Goal: Task Accomplishment & Management: Manage account settings

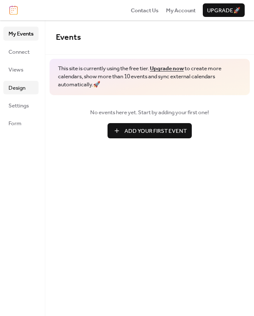
click at [13, 87] on span "Design" at bounding box center [16, 88] width 17 height 8
click at [123, 127] on button "Add Your First Event" at bounding box center [150, 130] width 84 height 15
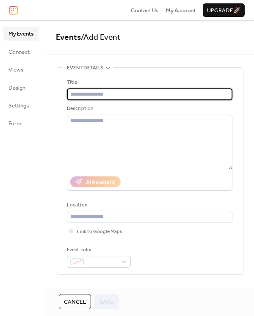
click at [69, 304] on span "Cancel" at bounding box center [75, 302] width 22 height 8
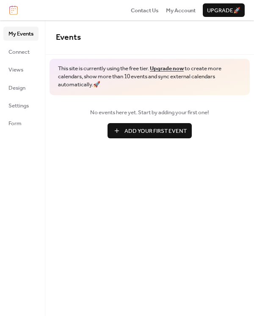
click at [11, 8] on img at bounding box center [13, 10] width 8 height 9
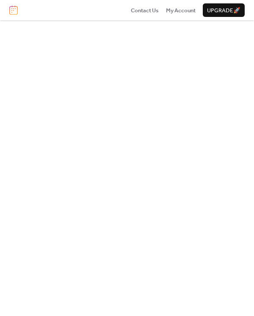
click at [15, 6] on img at bounding box center [13, 10] width 8 height 9
click at [14, 7] on img at bounding box center [13, 10] width 8 height 9
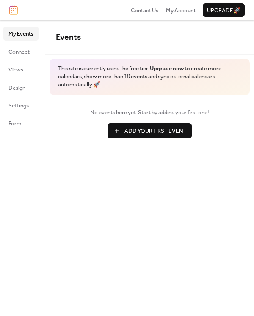
click at [114, 129] on button "Add Your First Event" at bounding box center [150, 130] width 84 height 15
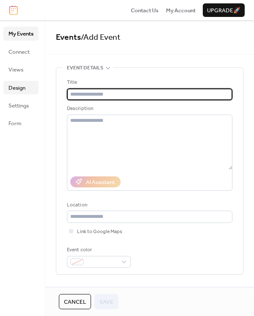
click at [15, 85] on span "Design" at bounding box center [16, 88] width 17 height 8
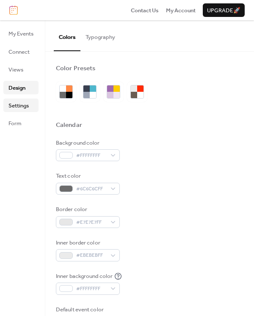
click at [15, 102] on span "Settings" at bounding box center [18, 106] width 20 height 8
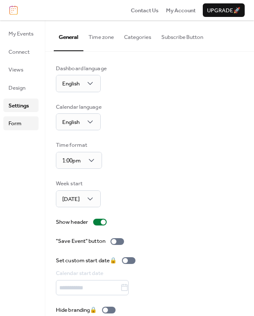
click at [14, 123] on span "Form" at bounding box center [14, 123] width 13 height 8
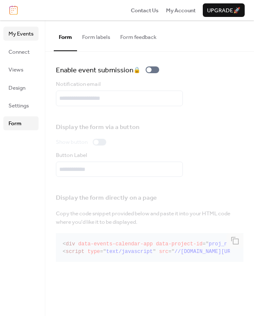
click at [19, 35] on span "My Events" at bounding box center [20, 34] width 25 height 8
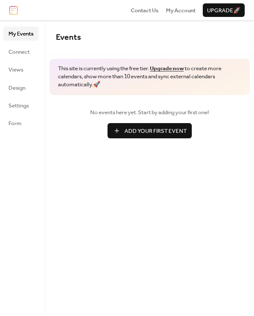
click at [12, 11] on img at bounding box center [13, 10] width 8 height 9
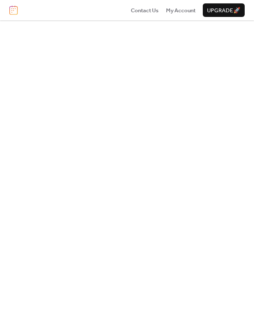
click at [13, 8] on img at bounding box center [13, 10] width 8 height 9
